Goal: Information Seeking & Learning: Learn about a topic

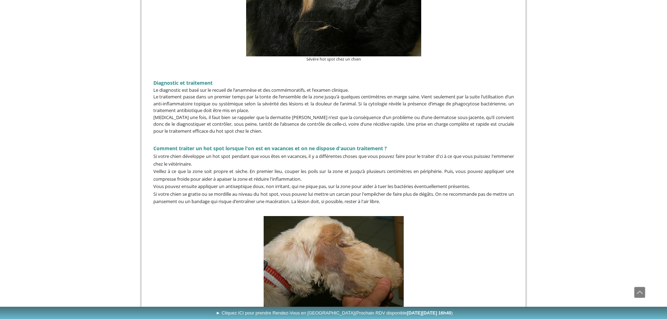
scroll to position [946, 0]
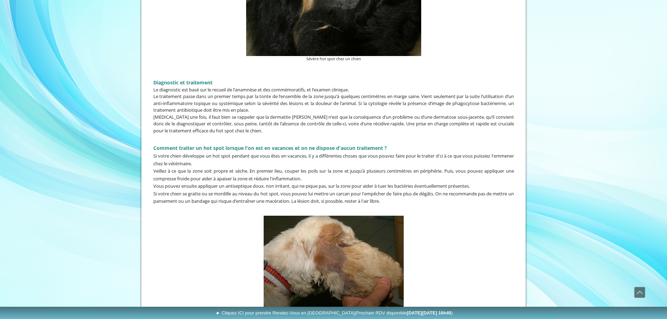
click at [187, 108] on p "Le traitement passe dans un premier temps par la tonte de l’ensemble de la zone…" at bounding box center [333, 103] width 361 height 21
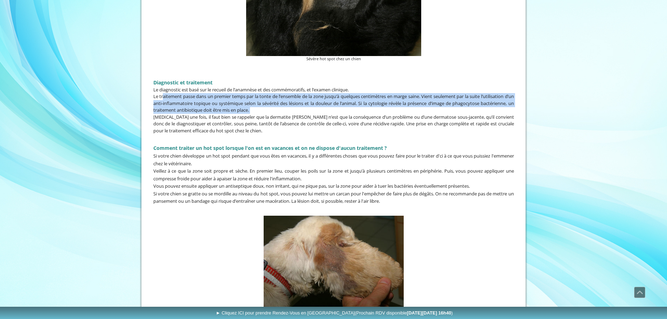
click at [187, 108] on p "Le traitement passe dans un premier temps par la tonte de l’ensemble de la zone…" at bounding box center [333, 103] width 361 height 21
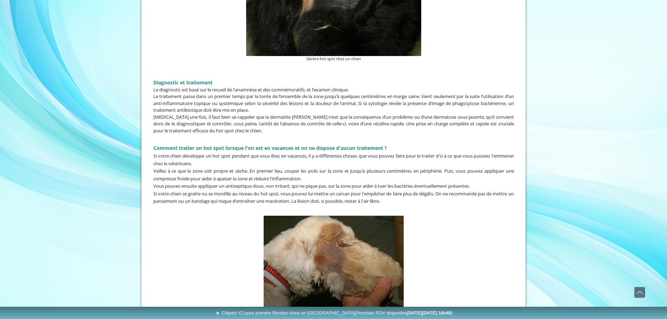
click at [190, 116] on p "[MEDICAL_DATA] une fois, il faut bien se rappeler que la dermatite [PERSON_NAME…" at bounding box center [333, 124] width 361 height 21
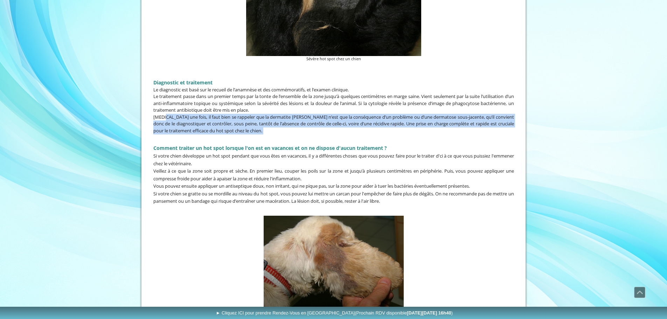
click at [190, 116] on p "[MEDICAL_DATA] une fois, il faut bien se rappeler que la dermatite [PERSON_NAME…" at bounding box center [333, 124] width 361 height 21
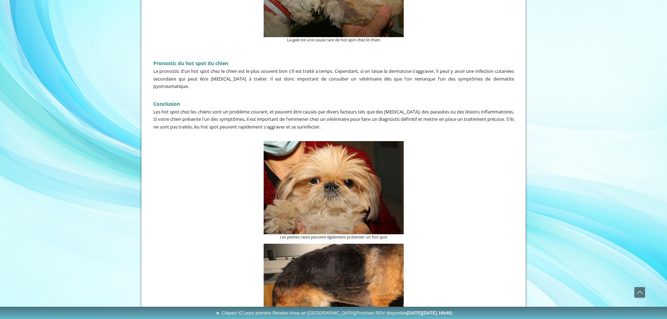
scroll to position [1226, 0]
